Goal: Transaction & Acquisition: Purchase product/service

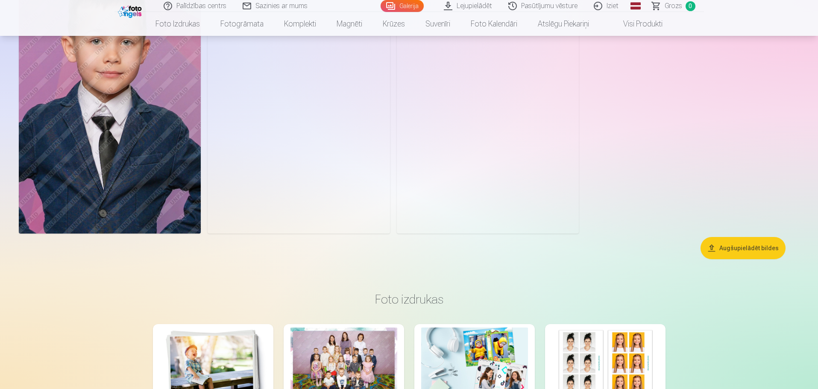
scroll to position [5211, 0]
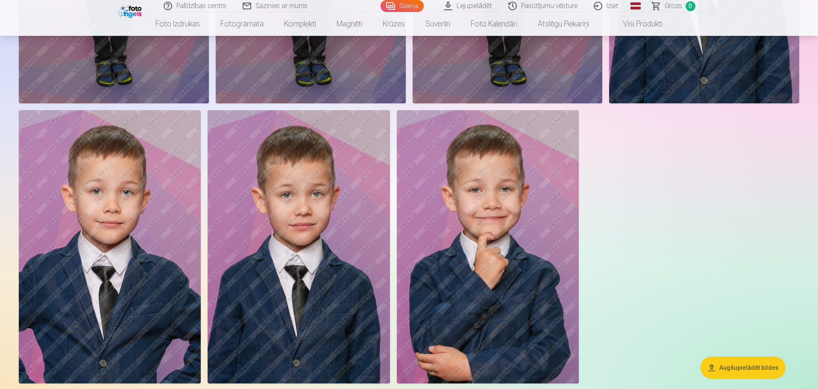
click at [155, 228] on img at bounding box center [110, 246] width 182 height 273
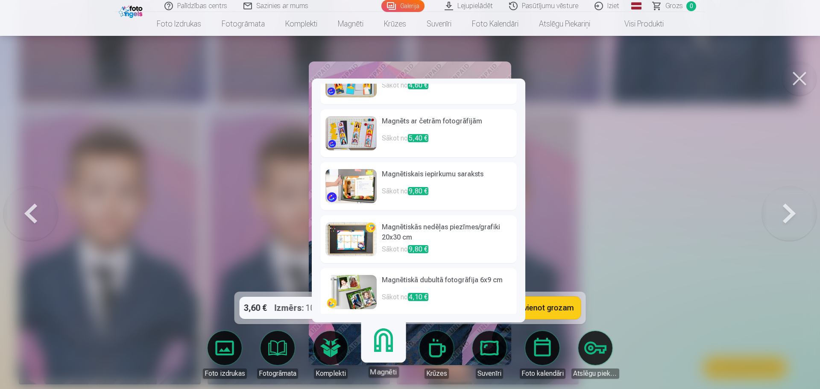
scroll to position [139, 0]
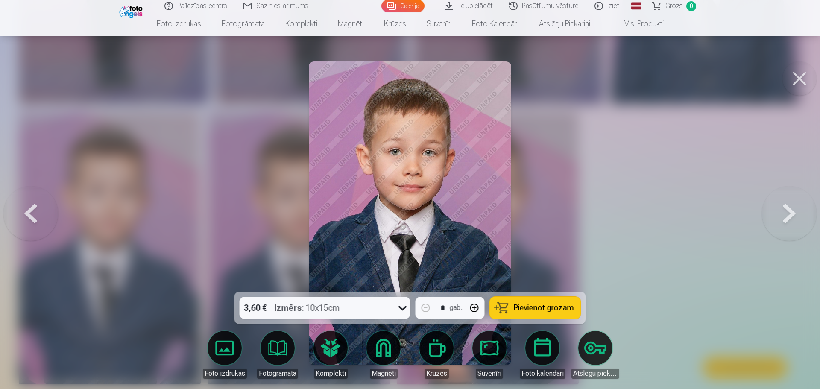
click at [435, 347] on link "Krūzes" at bounding box center [437, 355] width 48 height 48
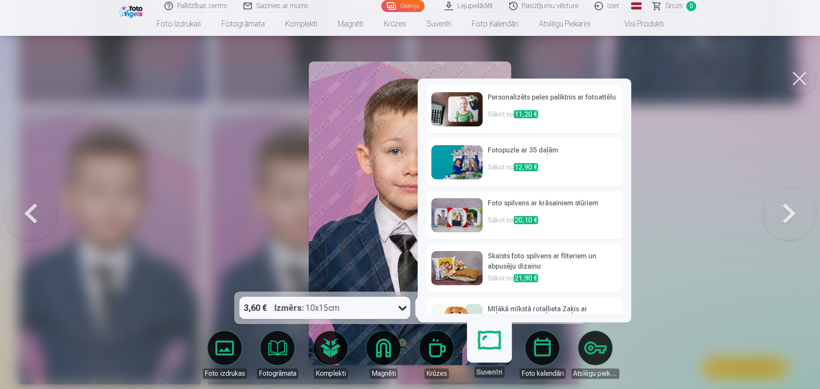
click at [501, 340] on link "Suvenīri" at bounding box center [489, 351] width 53 height 53
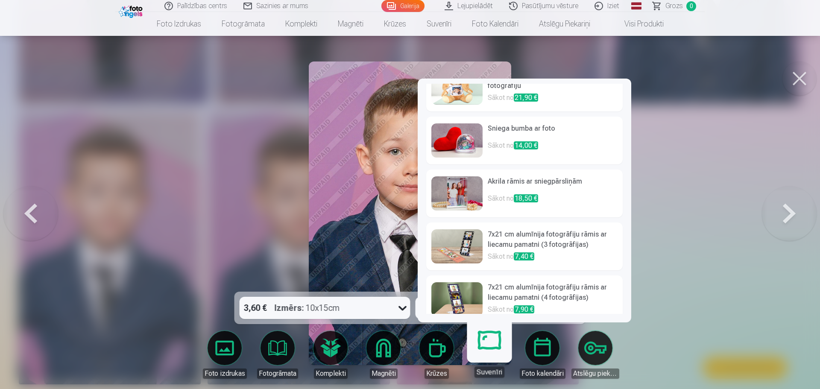
scroll to position [245, 0]
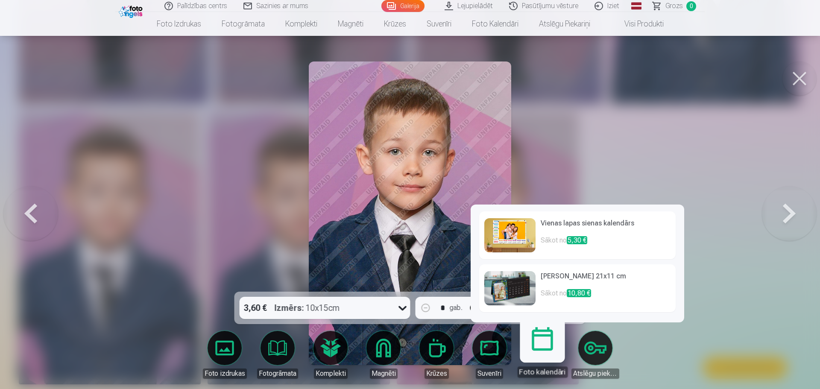
click at [548, 349] on link "Foto kalendāri" at bounding box center [542, 351] width 53 height 53
click at [608, 348] on link "Atslēgu piekariņi" at bounding box center [595, 355] width 48 height 48
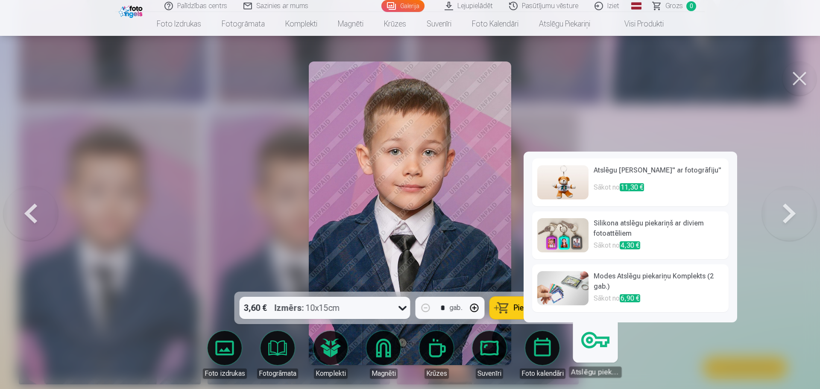
click at [579, 183] on img at bounding box center [562, 182] width 51 height 34
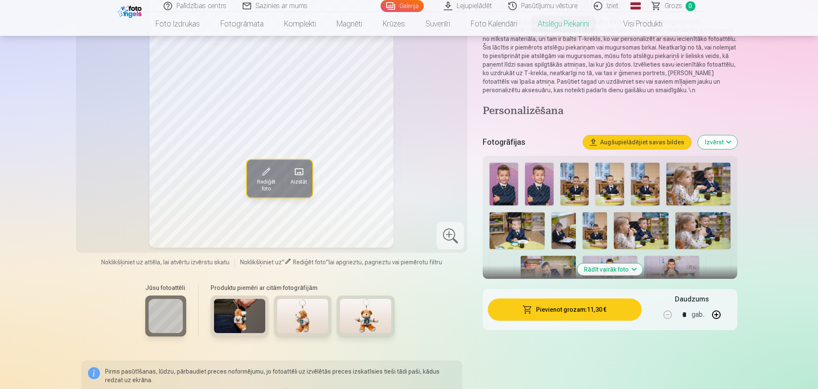
scroll to position [85, 0]
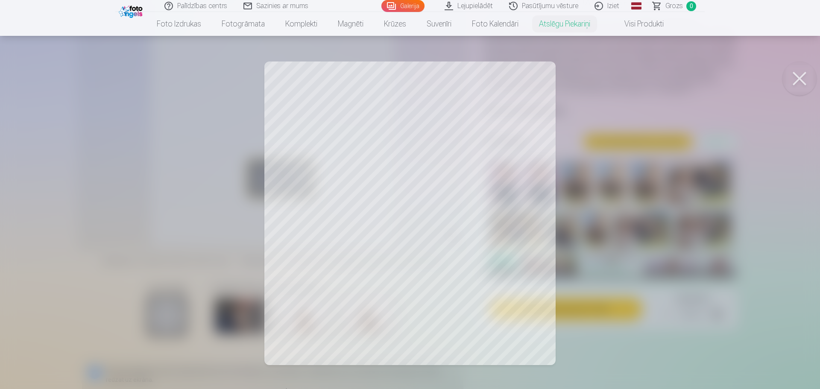
click at [802, 73] on button at bounding box center [799, 79] width 34 height 34
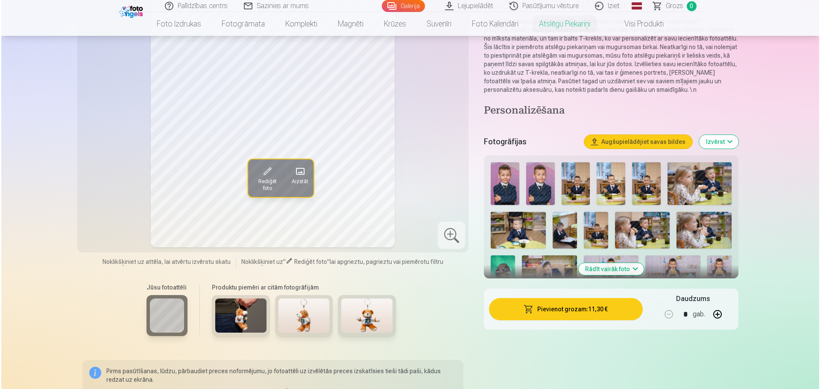
scroll to position [3194, 0]
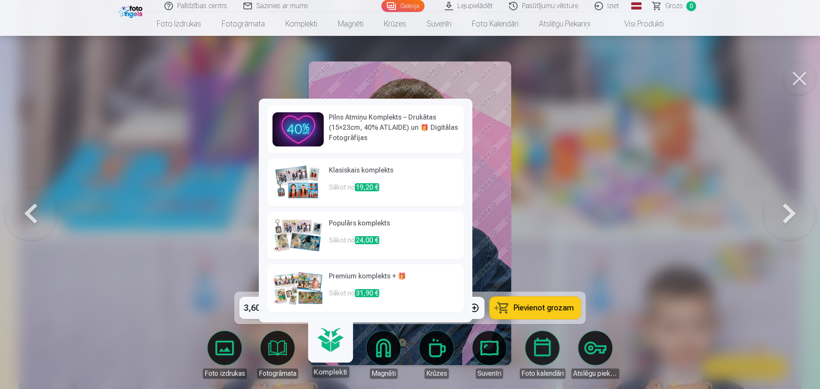
click at [342, 170] on h6 "Klasiskais komplekts" at bounding box center [394, 173] width 130 height 17
